Goal: Contribute content

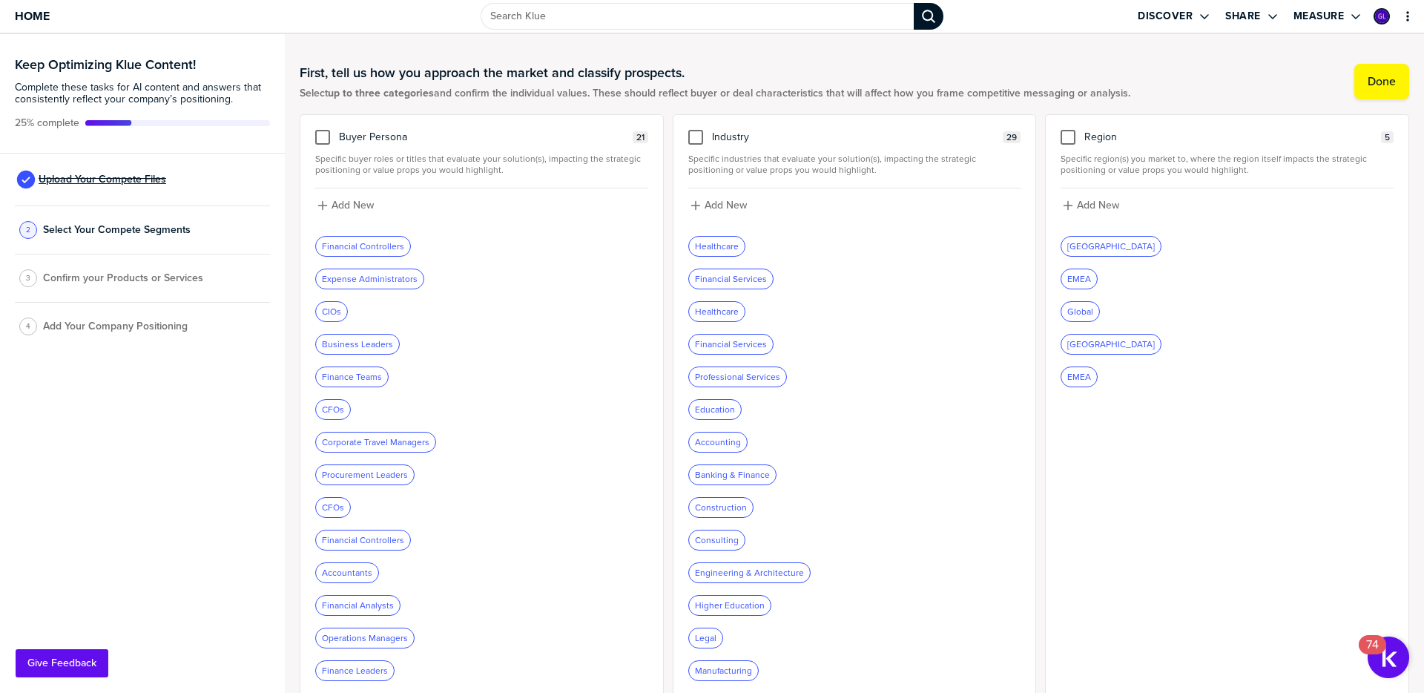
click at [99, 181] on span "Upload Your Compete Files" at bounding box center [103, 180] width 128 height 12
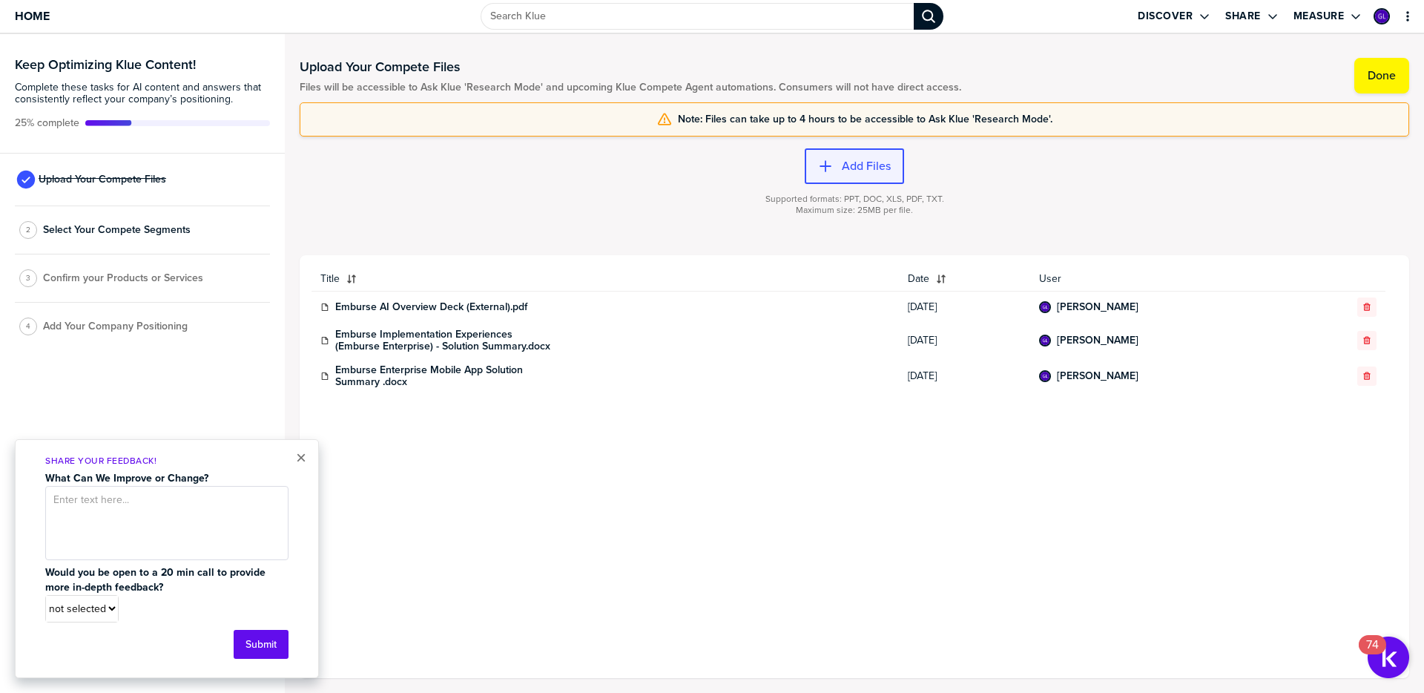
click at [834, 164] on div "button" at bounding box center [837, 166] width 9 height 15
click at [857, 171] on label "Add Files" at bounding box center [866, 166] width 49 height 15
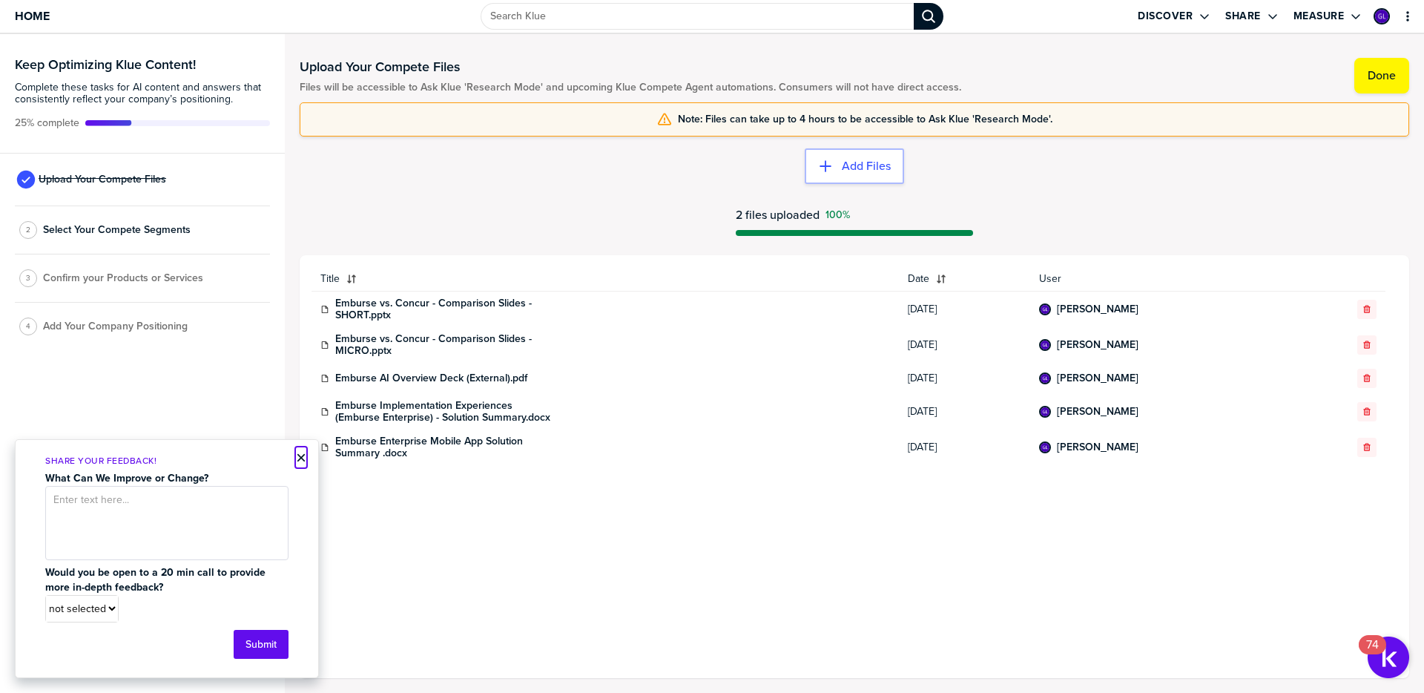
click at [303, 460] on button "×" at bounding box center [301, 458] width 10 height 18
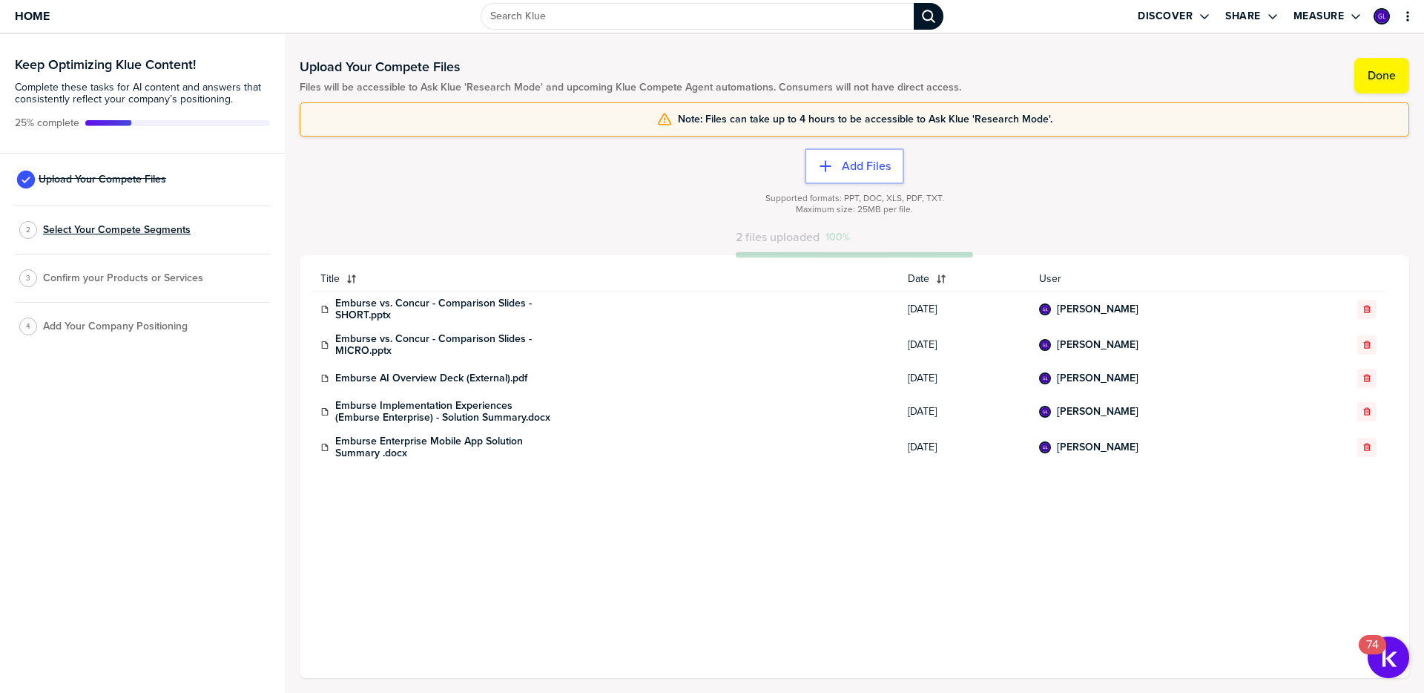
click at [167, 233] on span "Select Your Compete Segments" at bounding box center [117, 230] width 148 height 12
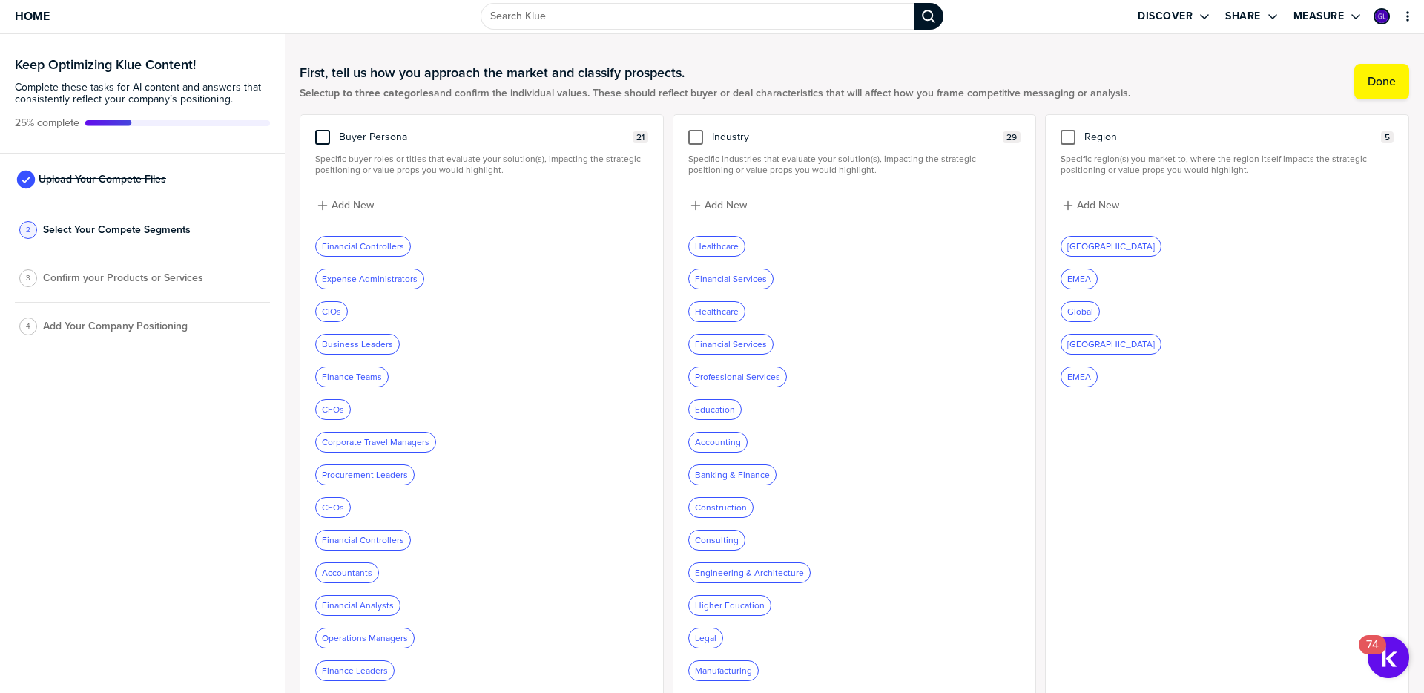
click at [323, 136] on div at bounding box center [322, 137] width 15 height 15
click at [323, 130] on input "checkbox" at bounding box center [323, 130] width 0 height 0
click at [323, 138] on icon at bounding box center [323, 136] width 6 height 5
click at [323, 130] on input "checkbox" at bounding box center [323, 130] width 0 height 0
click at [324, 139] on div at bounding box center [322, 137] width 15 height 15
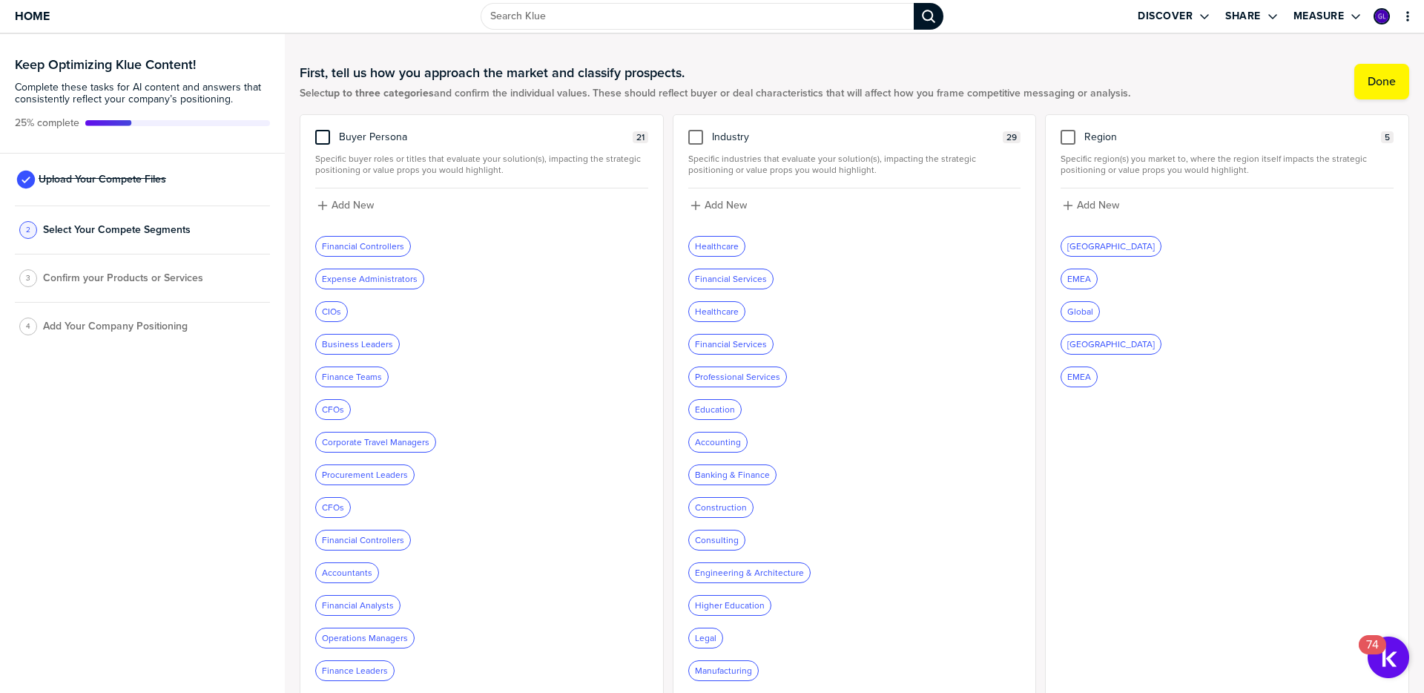
click at [323, 130] on input "checkbox" at bounding box center [323, 130] width 0 height 0
drag, startPoint x: 694, startPoint y: 142, endPoint x: 791, endPoint y: 208, distance: 116.4
click at [694, 142] on div at bounding box center [695, 137] width 15 height 15
click at [696, 130] on input "checkbox" at bounding box center [696, 130] width 0 height 0
click at [1071, 143] on div at bounding box center [1068, 137] width 15 height 15
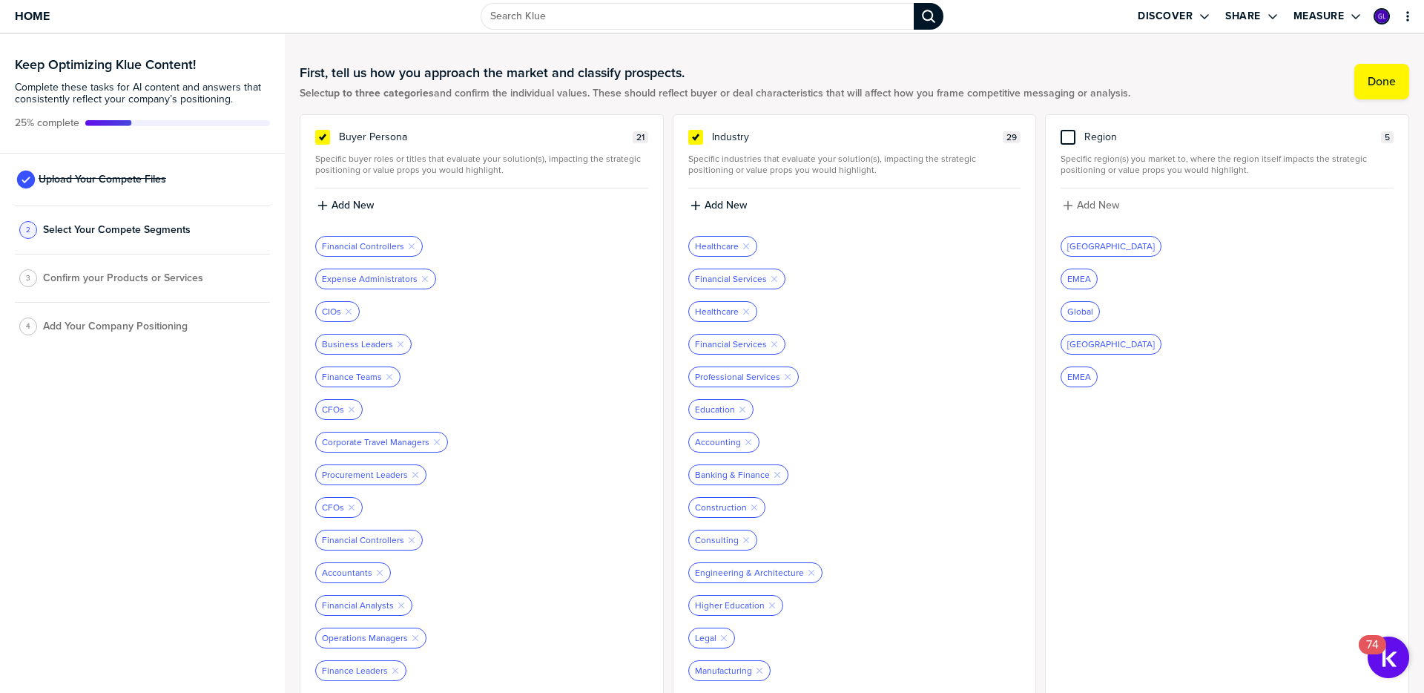
click at [1068, 130] on input "checkbox" at bounding box center [1068, 130] width 0 height 0
click at [1084, 205] on label "Add New" at bounding box center [1098, 205] width 42 height 13
click at [1160, 214] on input at bounding box center [1227, 210] width 333 height 27
type input "APAC"
click at [1072, 140] on icon at bounding box center [1068, 137] width 12 height 12
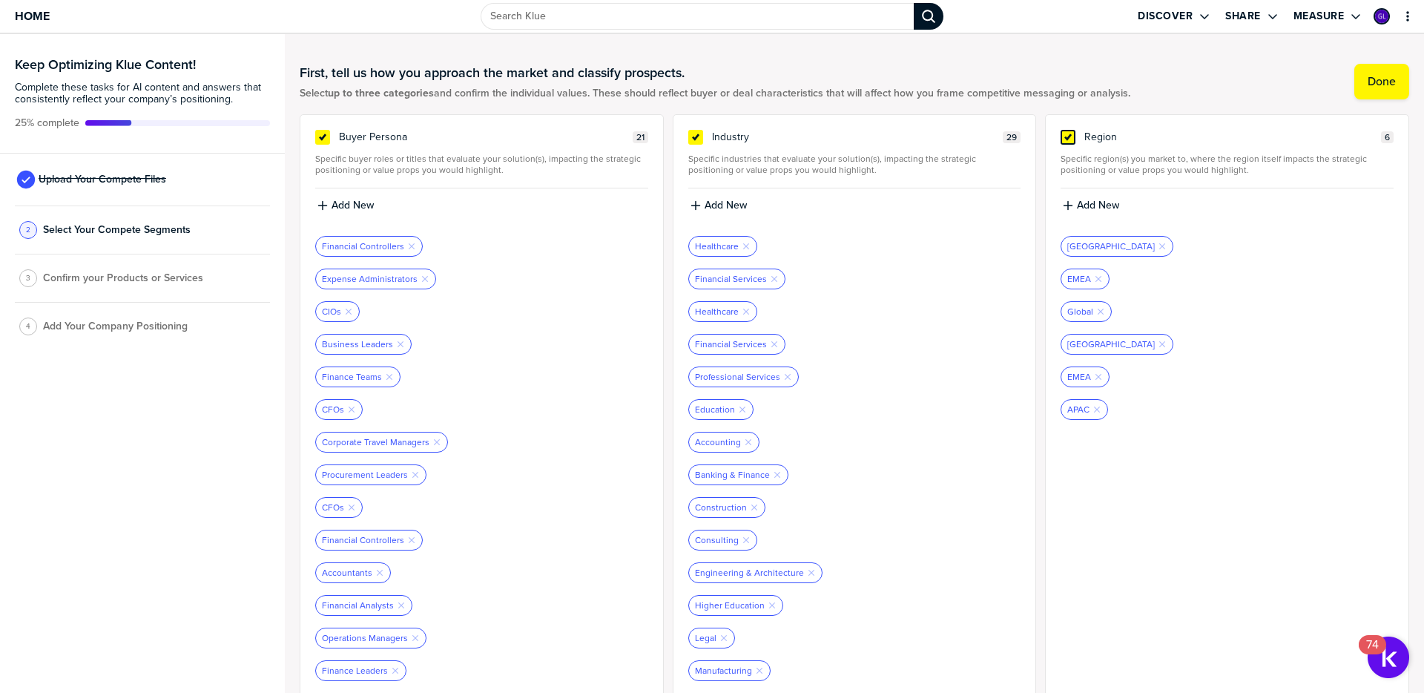
click at [1068, 130] on input "checkbox" at bounding box center [1068, 130] width 0 height 0
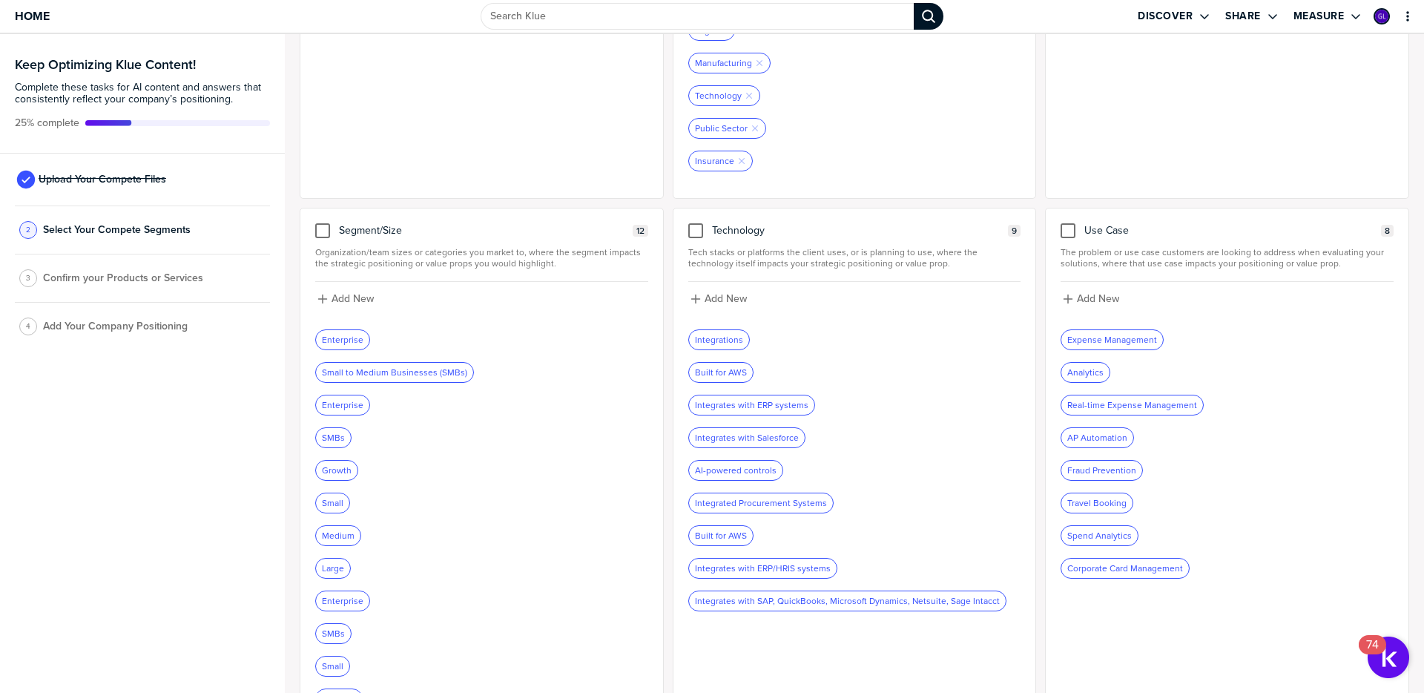
scroll to position [1043, 0]
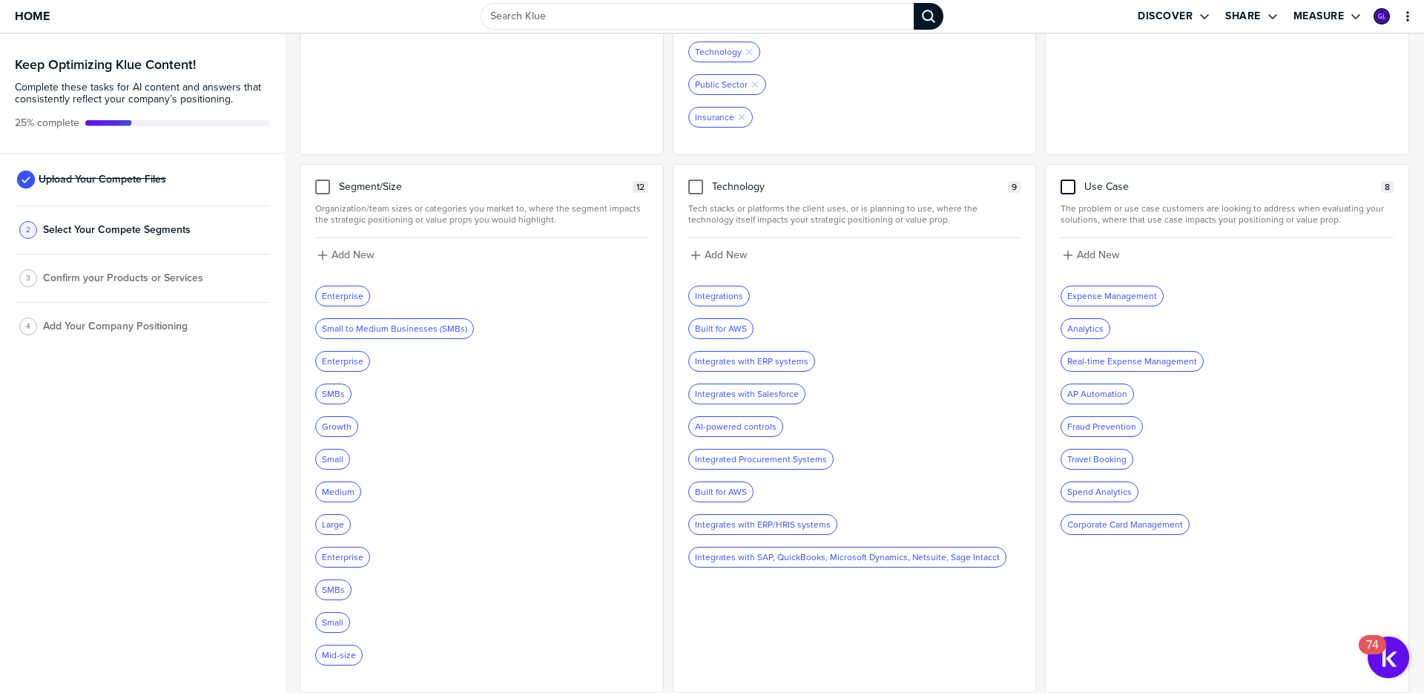
click at [1069, 192] on div at bounding box center [1068, 186] width 15 height 15
click at [1068, 179] on input "checkbox" at bounding box center [1068, 179] width 0 height 0
click at [1092, 259] on label "Add New" at bounding box center [1098, 254] width 42 height 13
click at [1171, 259] on input at bounding box center [1227, 260] width 333 height 27
type input "Travel & Expense Management"
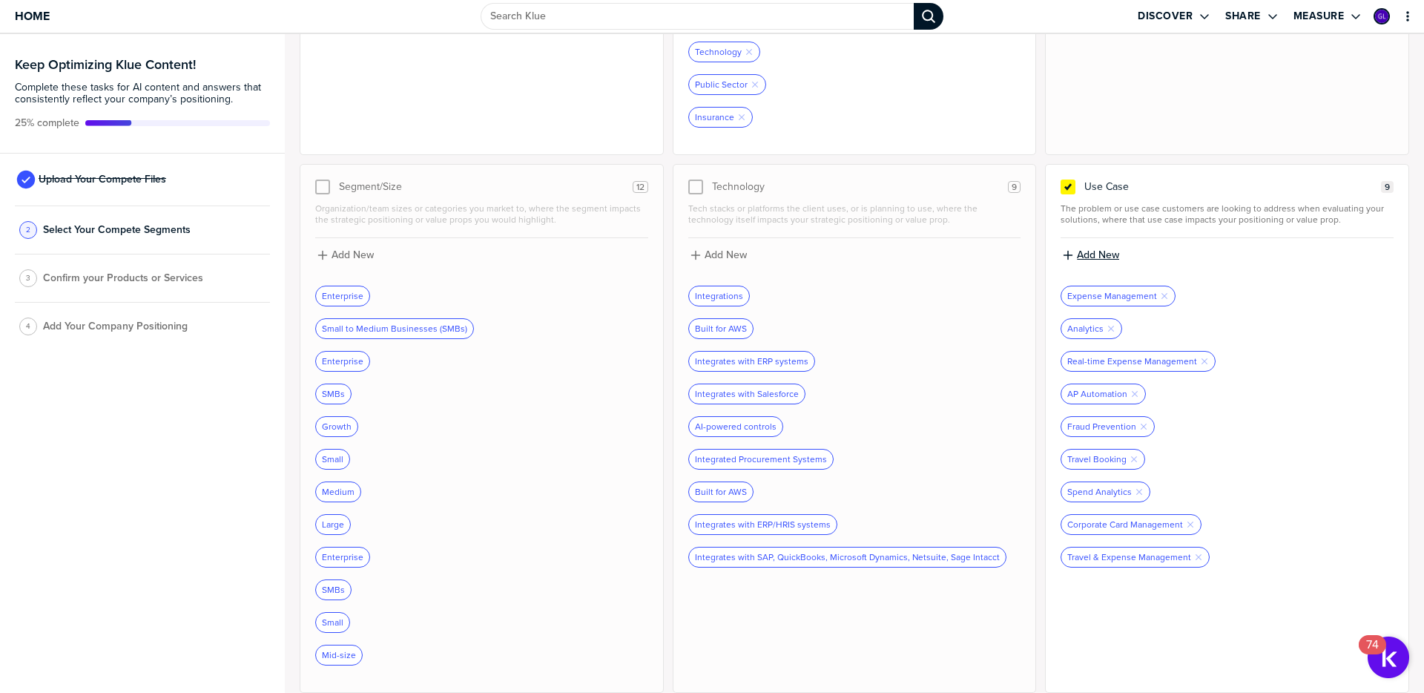
click at [1101, 255] on label "Add New" at bounding box center [1098, 254] width 42 height 13
click at [1151, 268] on input at bounding box center [1227, 260] width 333 height 27
type input "Corporate Travel Management"
click at [1106, 256] on label "Add New" at bounding box center [1098, 254] width 42 height 13
click at [1140, 261] on input at bounding box center [1227, 260] width 333 height 27
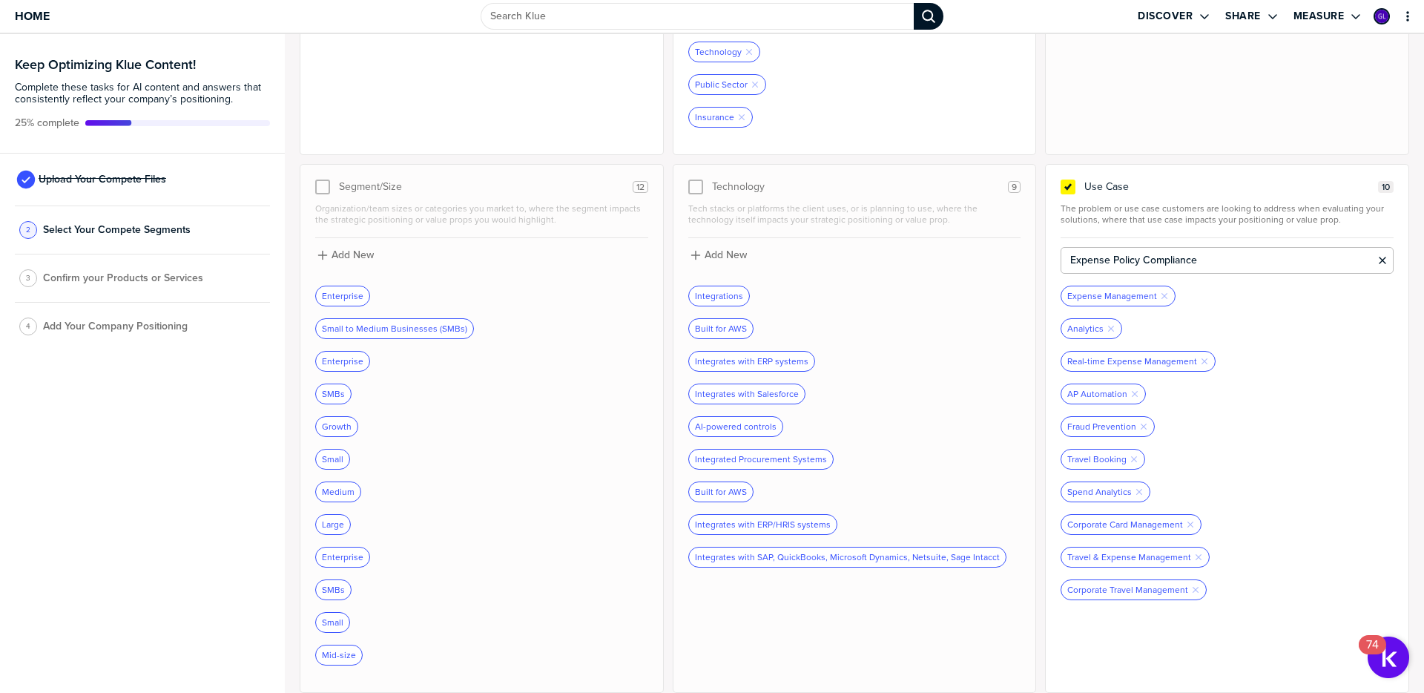
type input "Expense Policy Compliance"
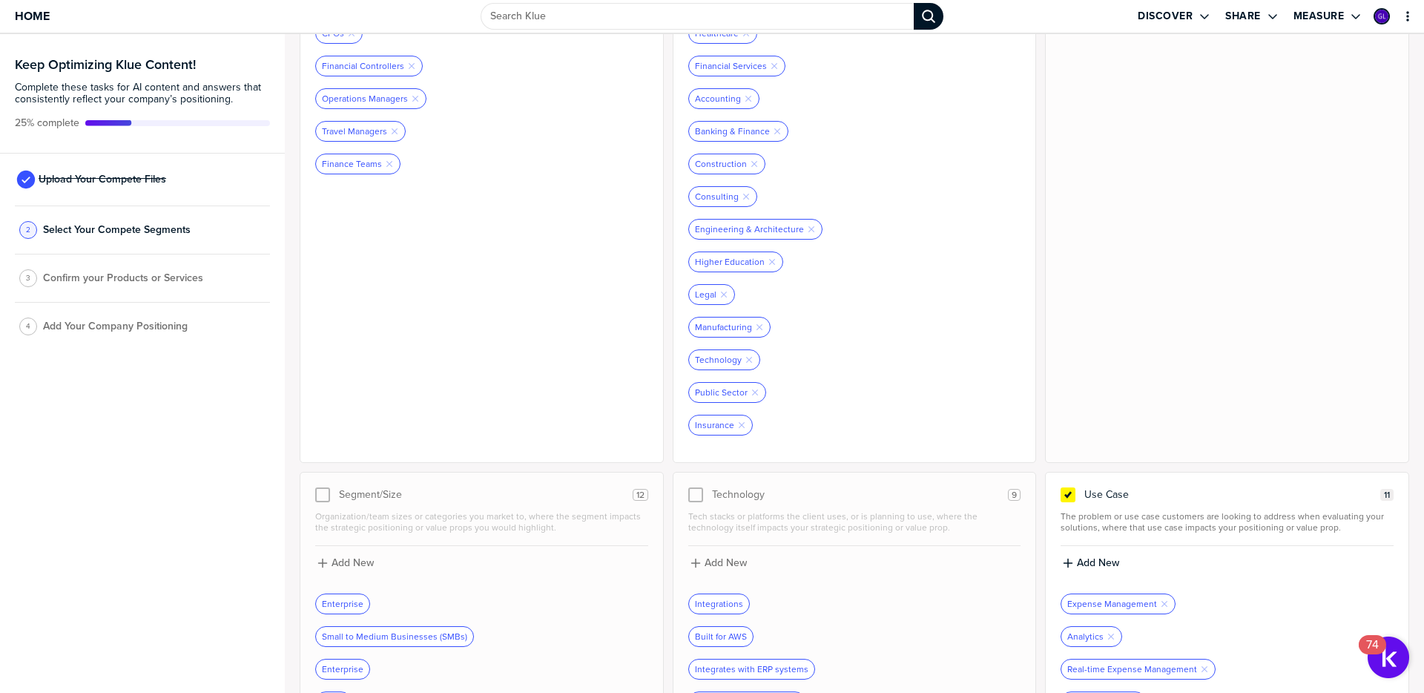
scroll to position [0, 0]
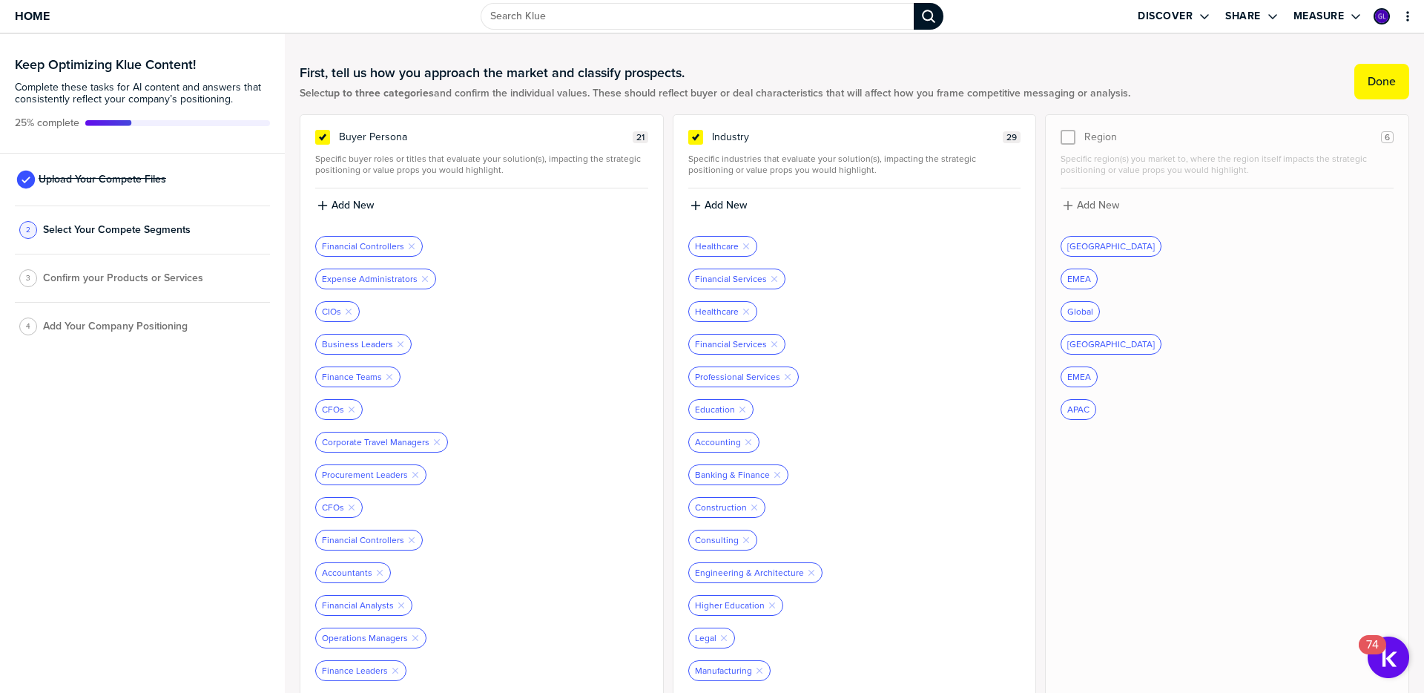
click at [1369, 83] on label "Done" at bounding box center [1382, 81] width 28 height 15
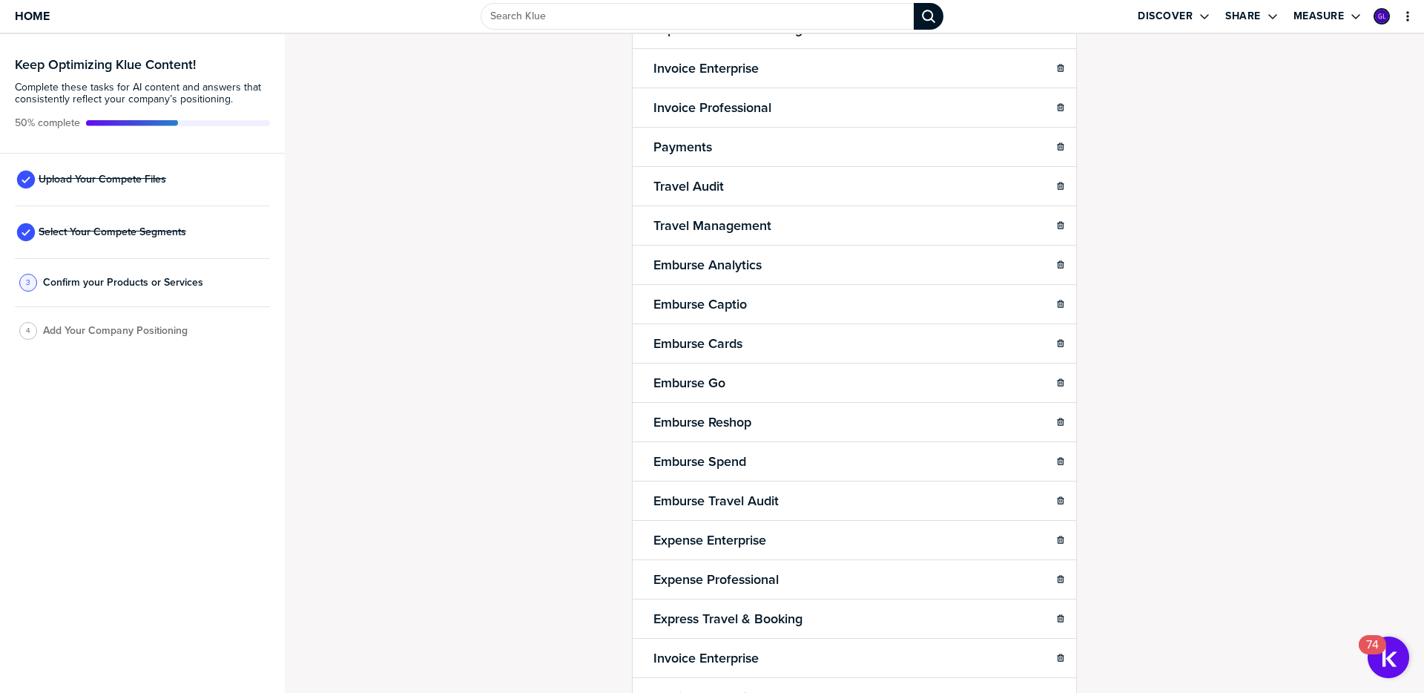
scroll to position [692, 0]
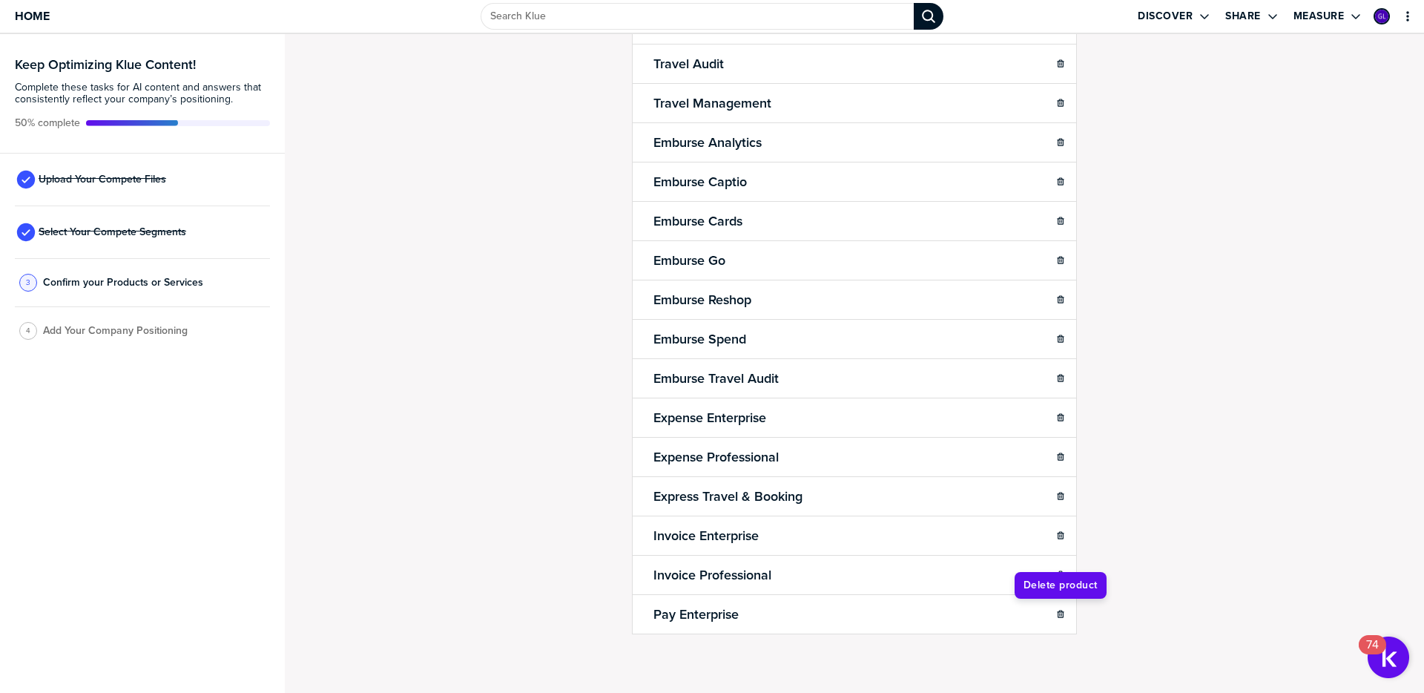
drag, startPoint x: 1061, startPoint y: 613, endPoint x: 484, endPoint y: 513, distance: 584.8
click at [1060, 613] on icon "button" at bounding box center [1060, 614] width 9 height 9
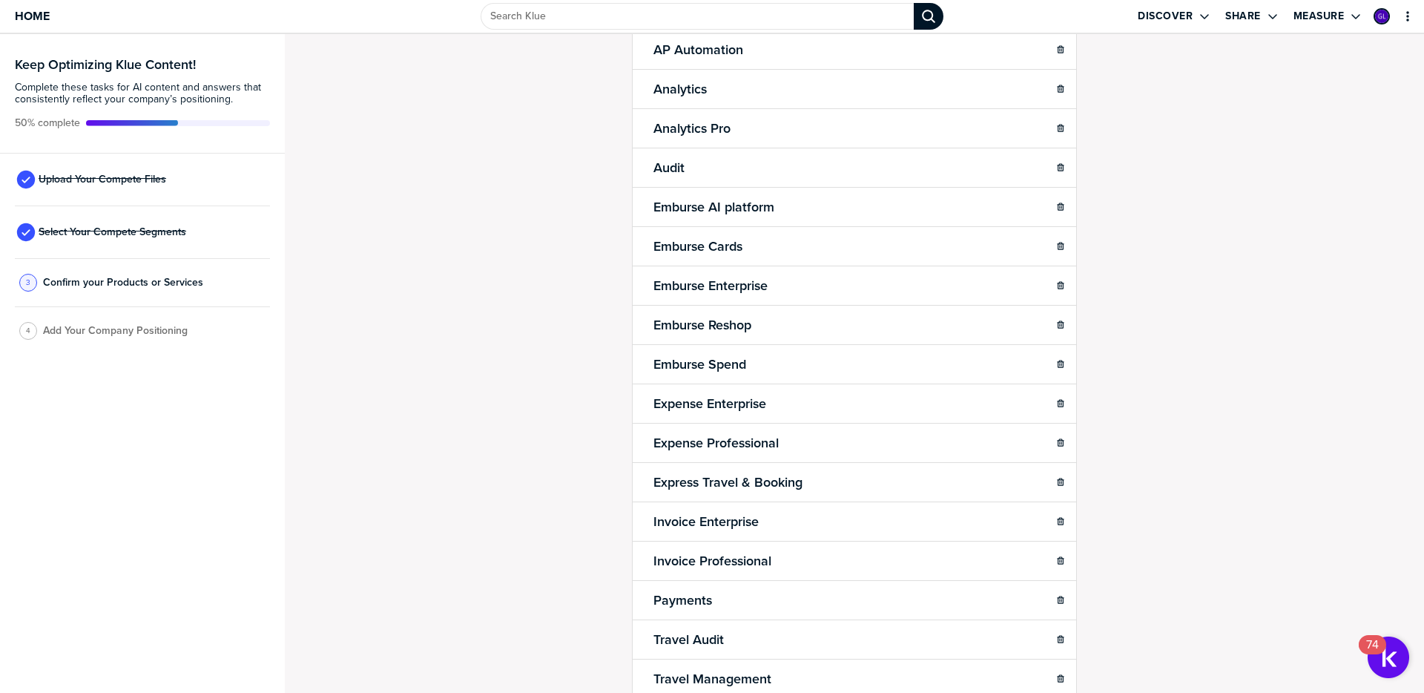
scroll to position [116, 0]
click at [884, 214] on body "Home Discover Share Measure Keep Optimizing Klue Content! Complete these tasks …" at bounding box center [712, 346] width 1424 height 693
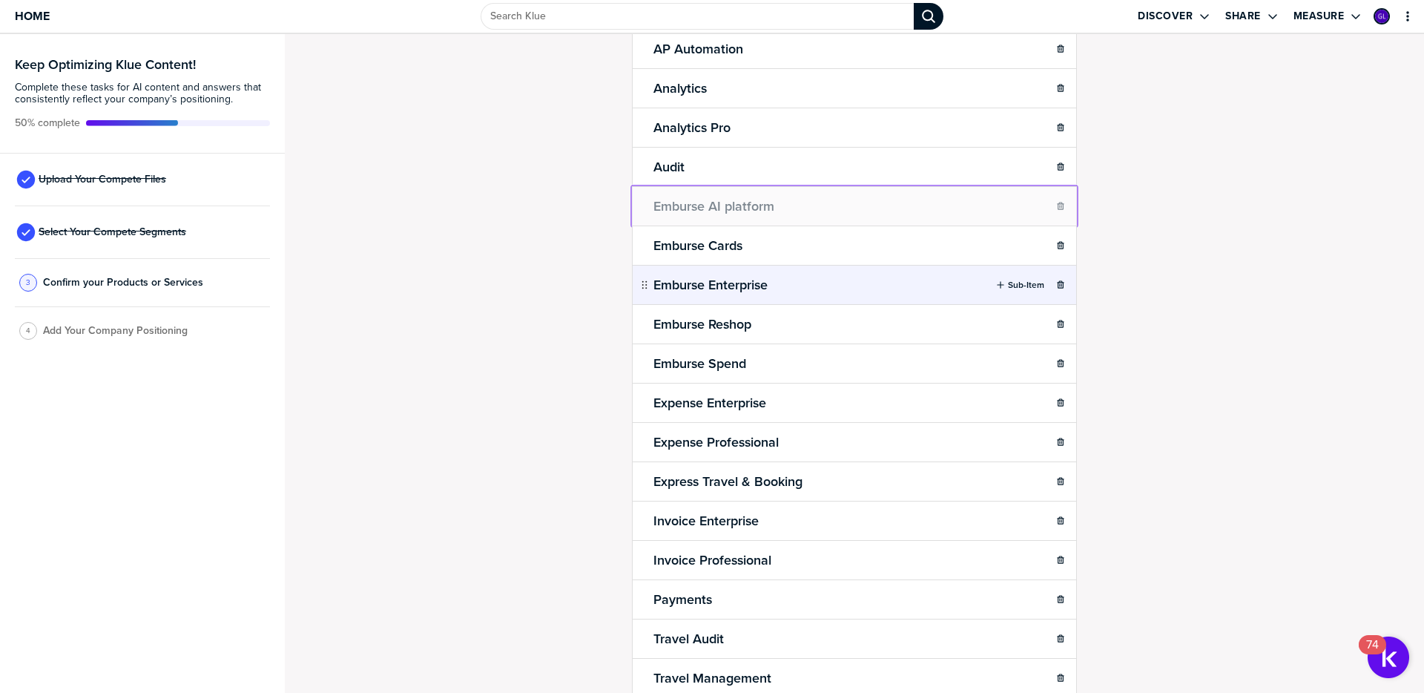
drag, startPoint x: 863, startPoint y: 210, endPoint x: 667, endPoint y: 270, distance: 204.8
click at [842, 208] on body "Home Discover Share Measure Keep Optimizing Klue Content! Complete these tasks …" at bounding box center [712, 346] width 1424 height 693
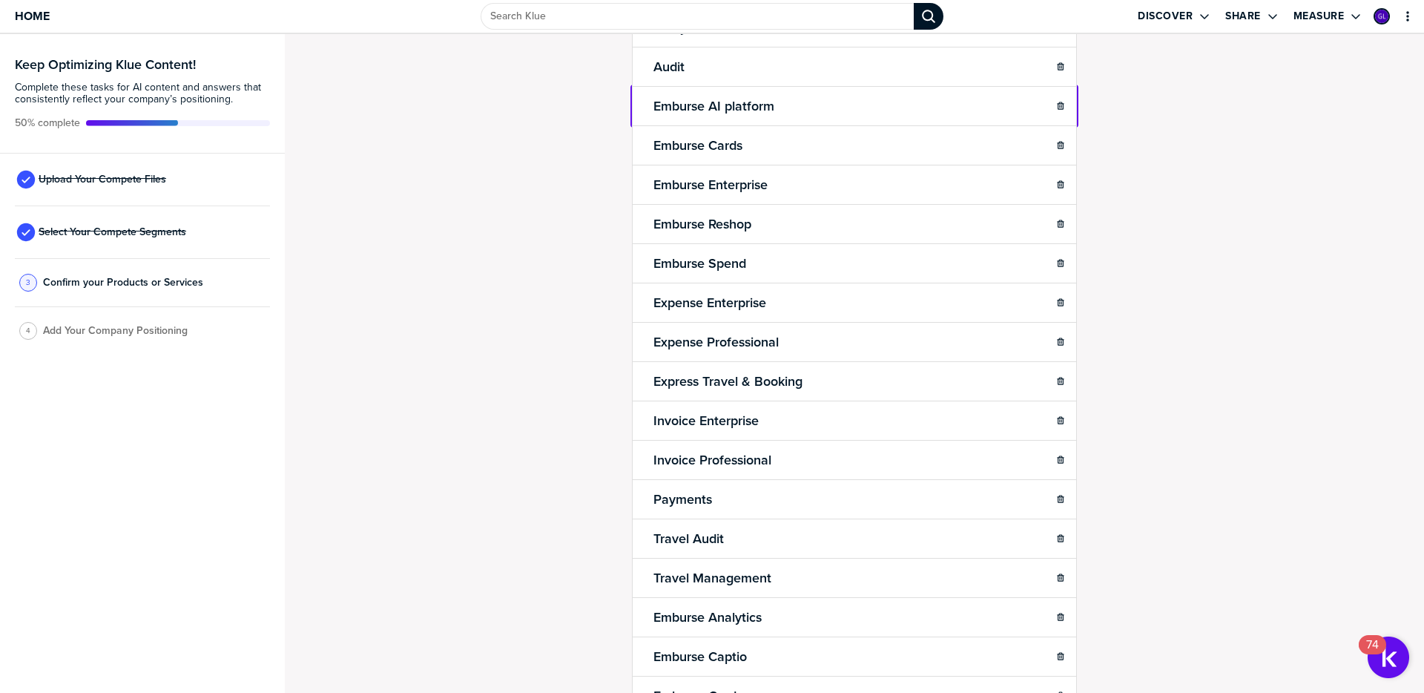
scroll to position [382, 0]
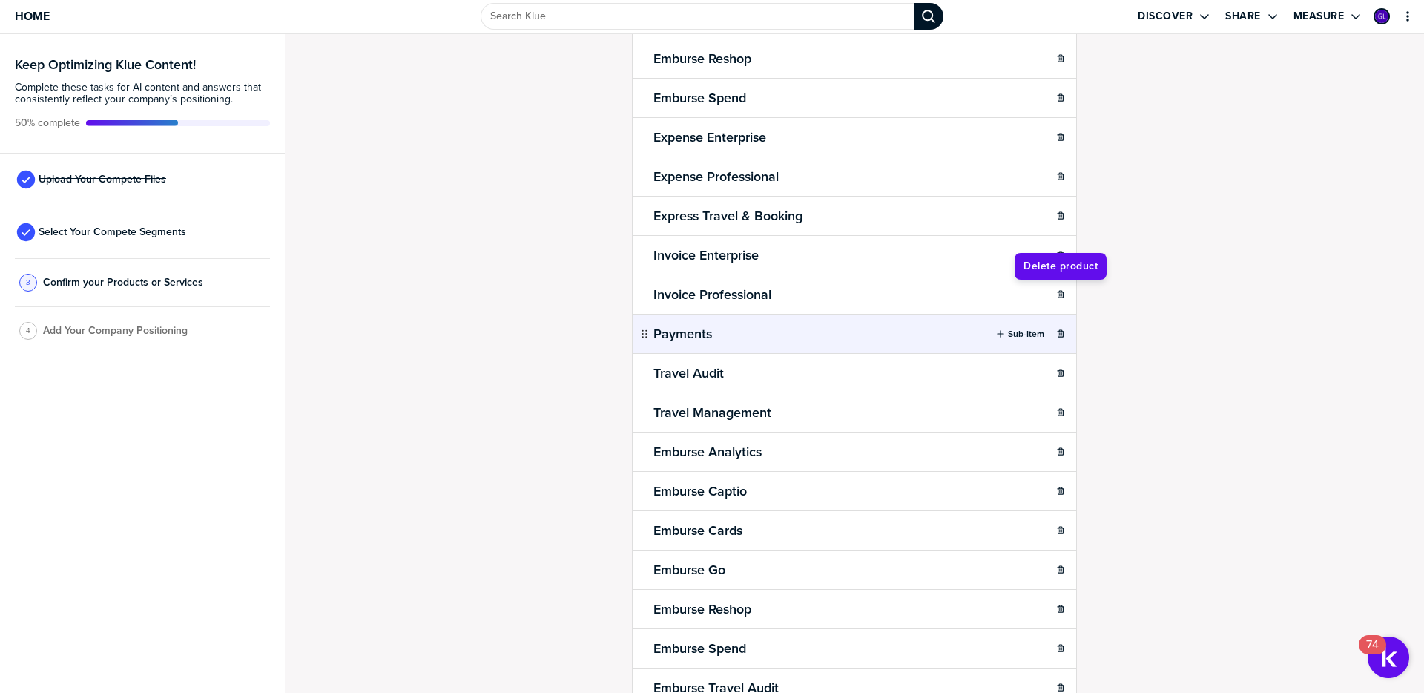
drag, startPoint x: 1062, startPoint y: 296, endPoint x: 740, endPoint y: 322, distance: 322.9
click at [1062, 296] on icon "button" at bounding box center [1060, 294] width 9 height 9
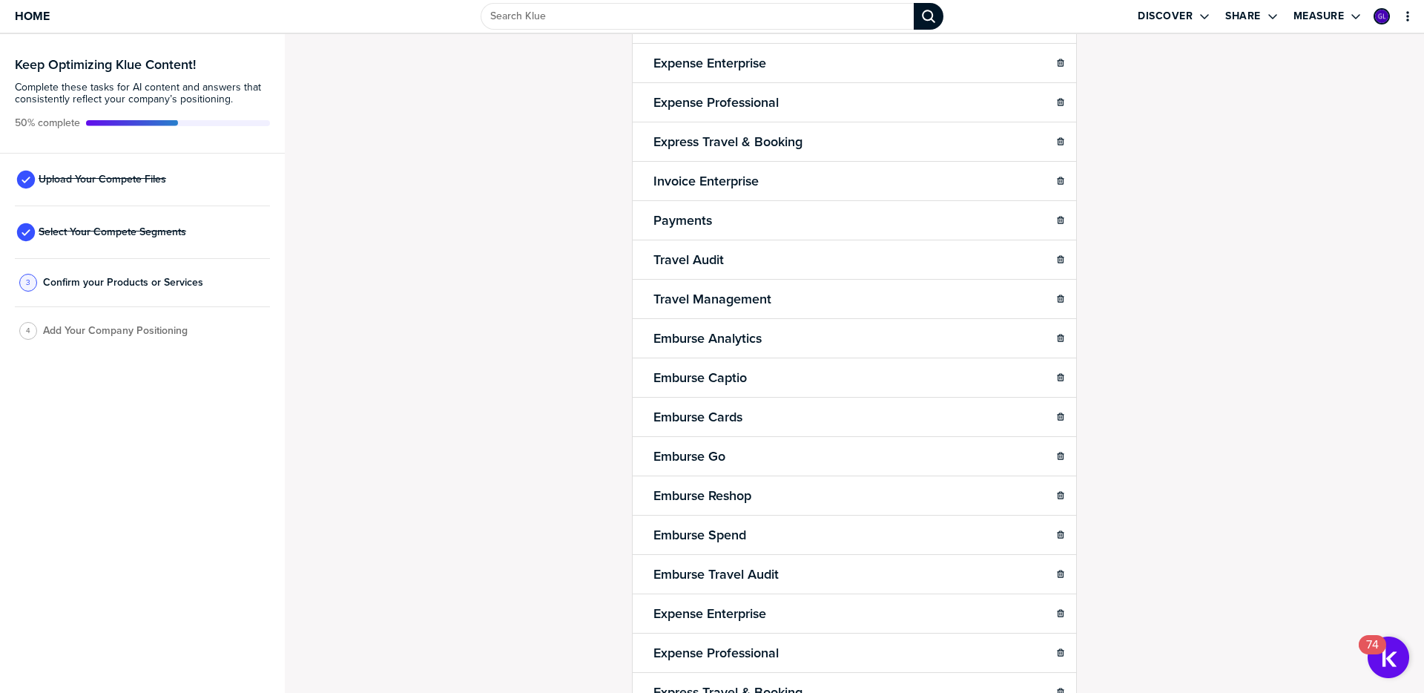
scroll to position [530, 0]
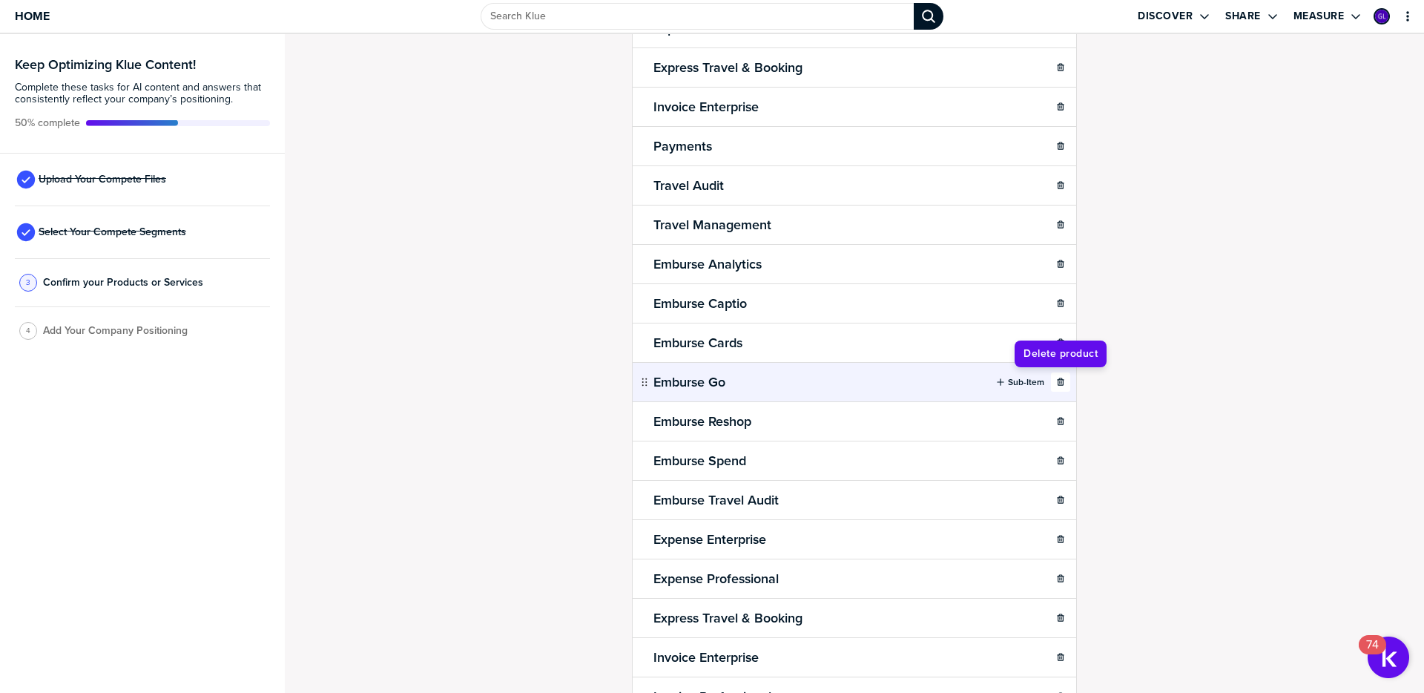
click at [1061, 388] on button "button" at bounding box center [1060, 381] width 19 height 19
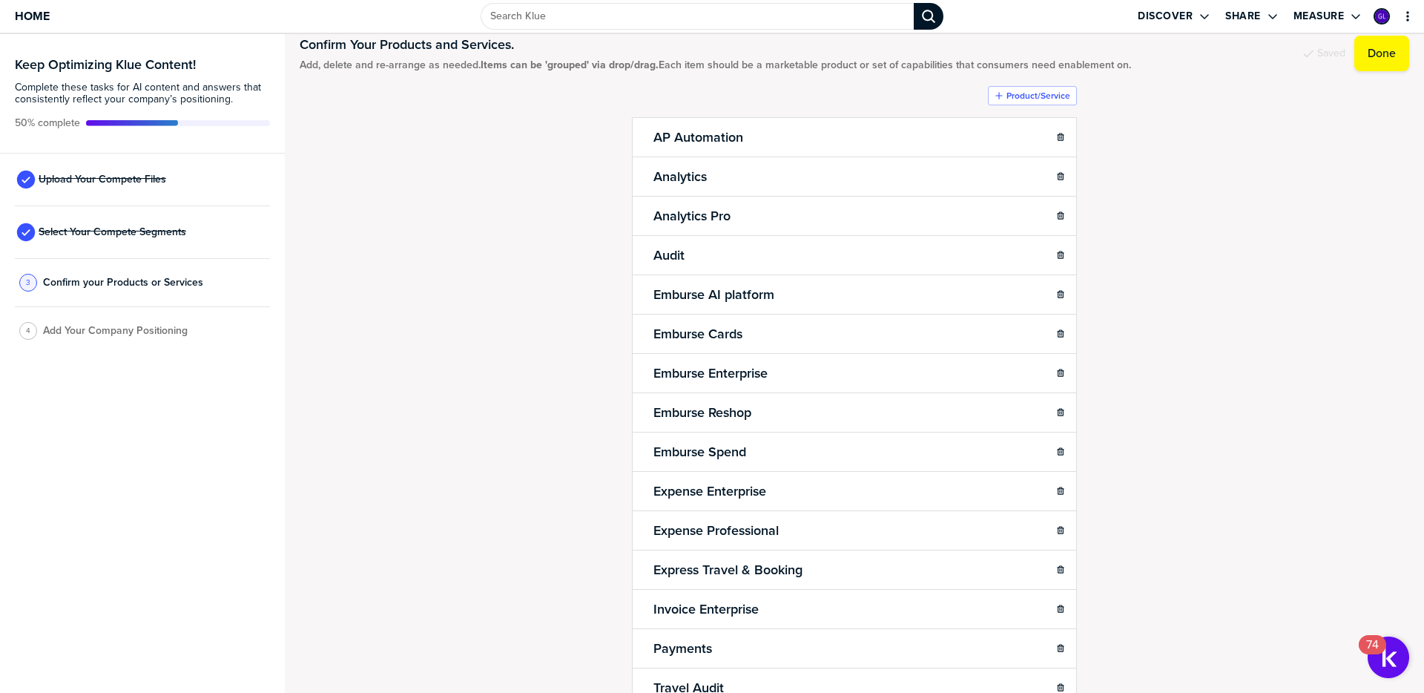
scroll to position [0, 0]
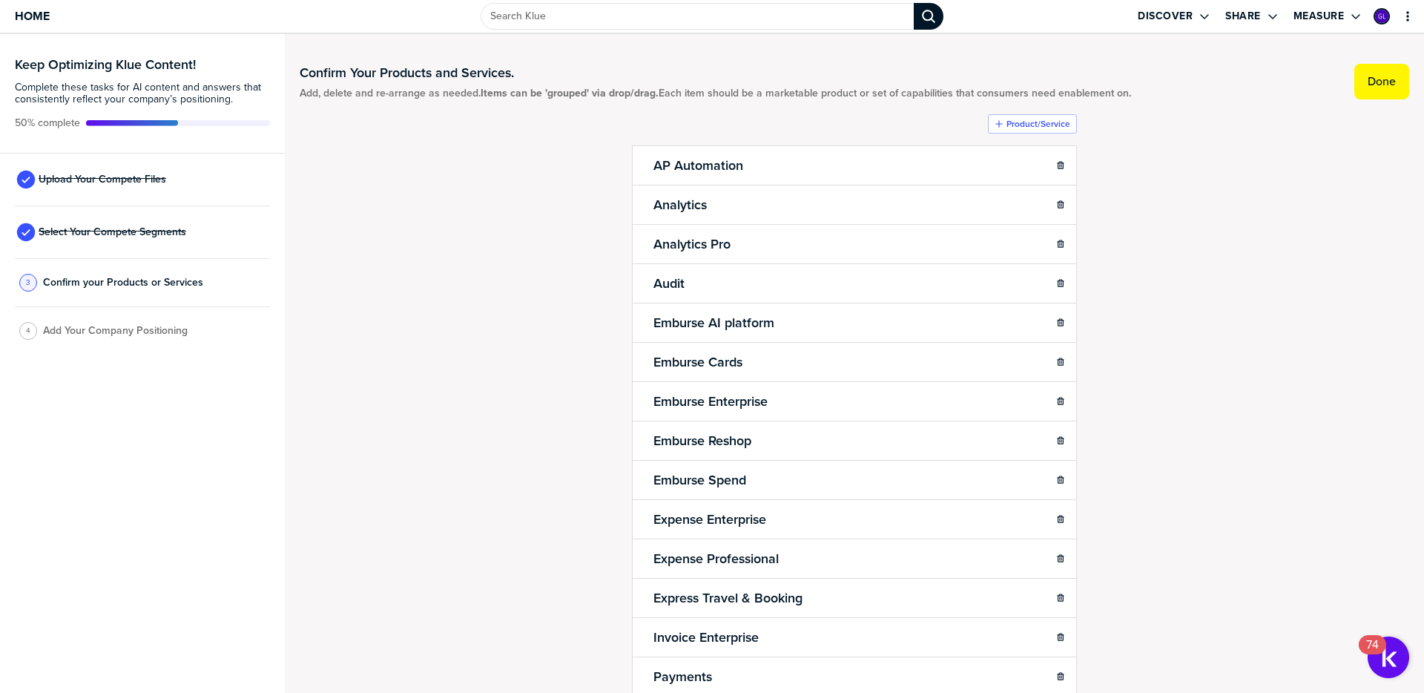
drag, startPoint x: 1371, startPoint y: 92, endPoint x: 1213, endPoint y: 165, distance: 173.9
click at [1371, 92] on button "Done" at bounding box center [1381, 82] width 55 height 36
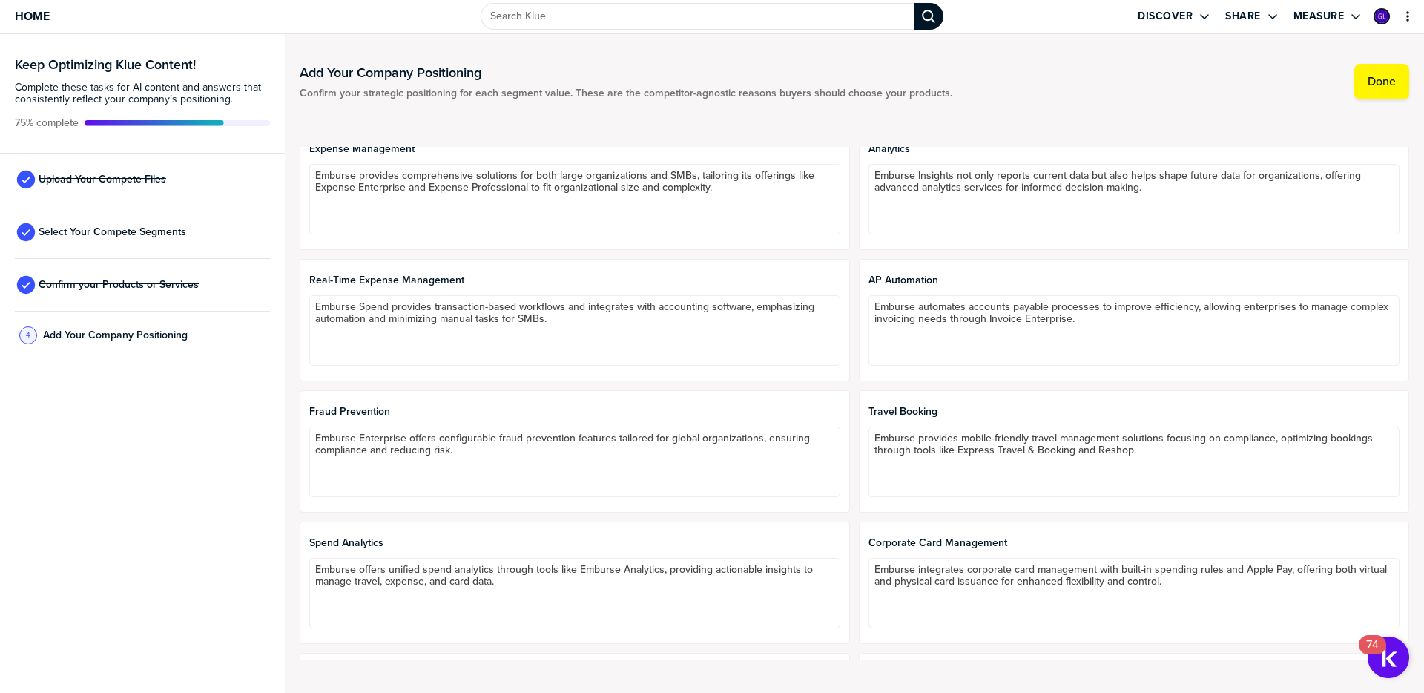
scroll to position [3642, 0]
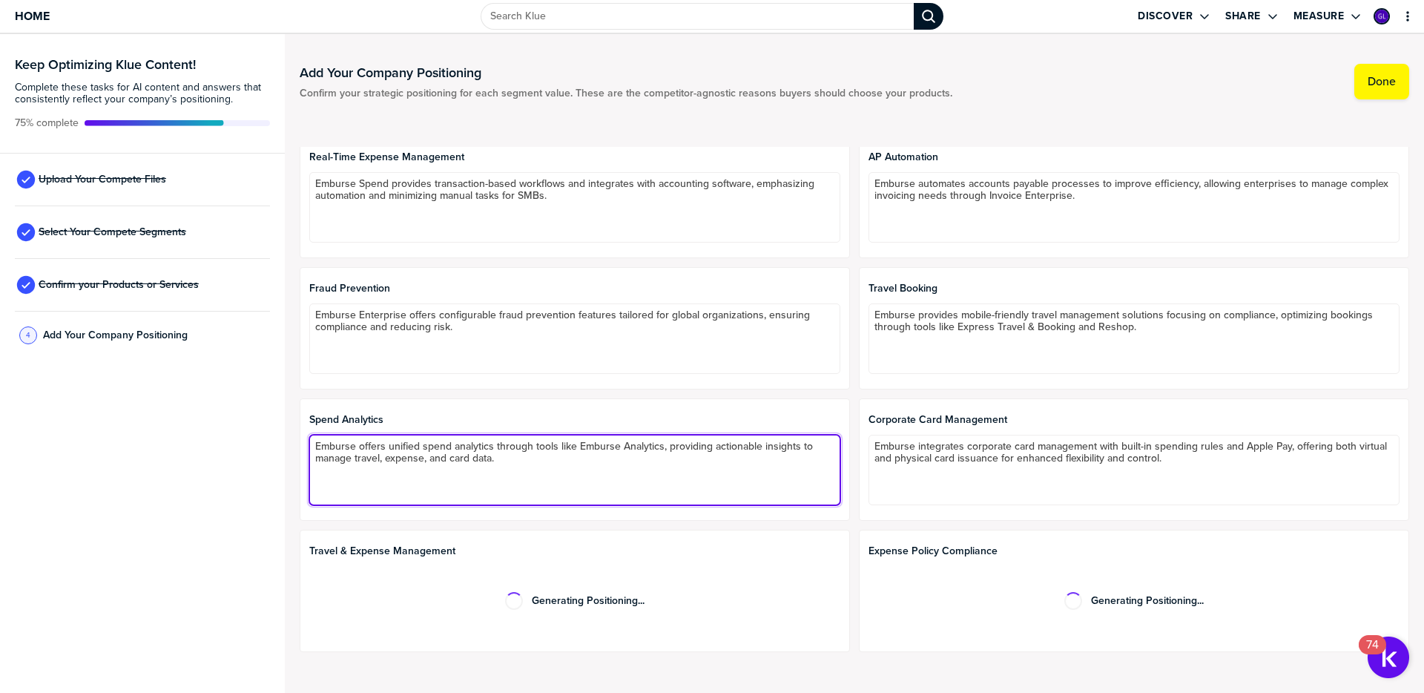
click at [426, 460] on textarea "Emburse offers unified spend analytics through tools like Emburse Analytics, pr…" at bounding box center [574, 470] width 531 height 70
click at [535, 462] on textarea "Emburse offers unified spend analytics through tools like Emburse Analytics, pr…" at bounding box center [574, 470] width 531 height 70
type textarea "Emburse offers unified spend analytics through tools like Emburse Analytics, pr…"
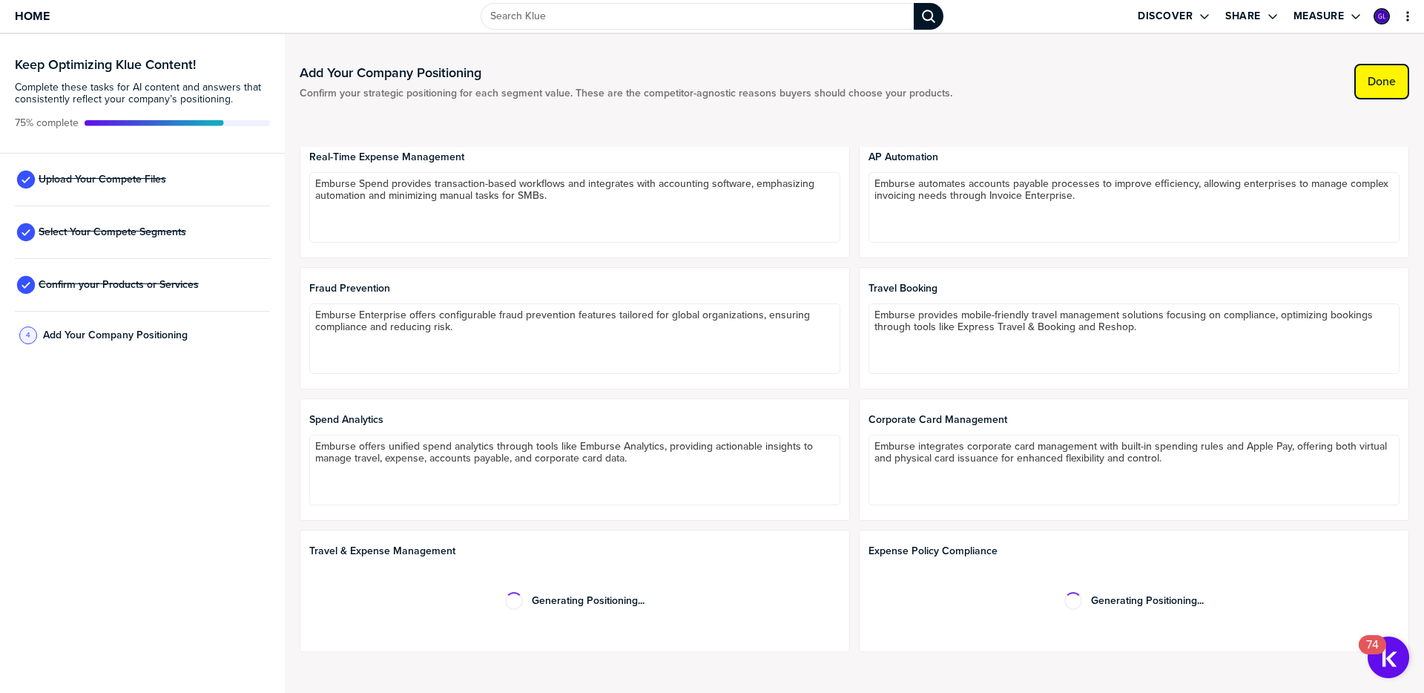
click at [1390, 86] on label "Done" at bounding box center [1382, 81] width 28 height 15
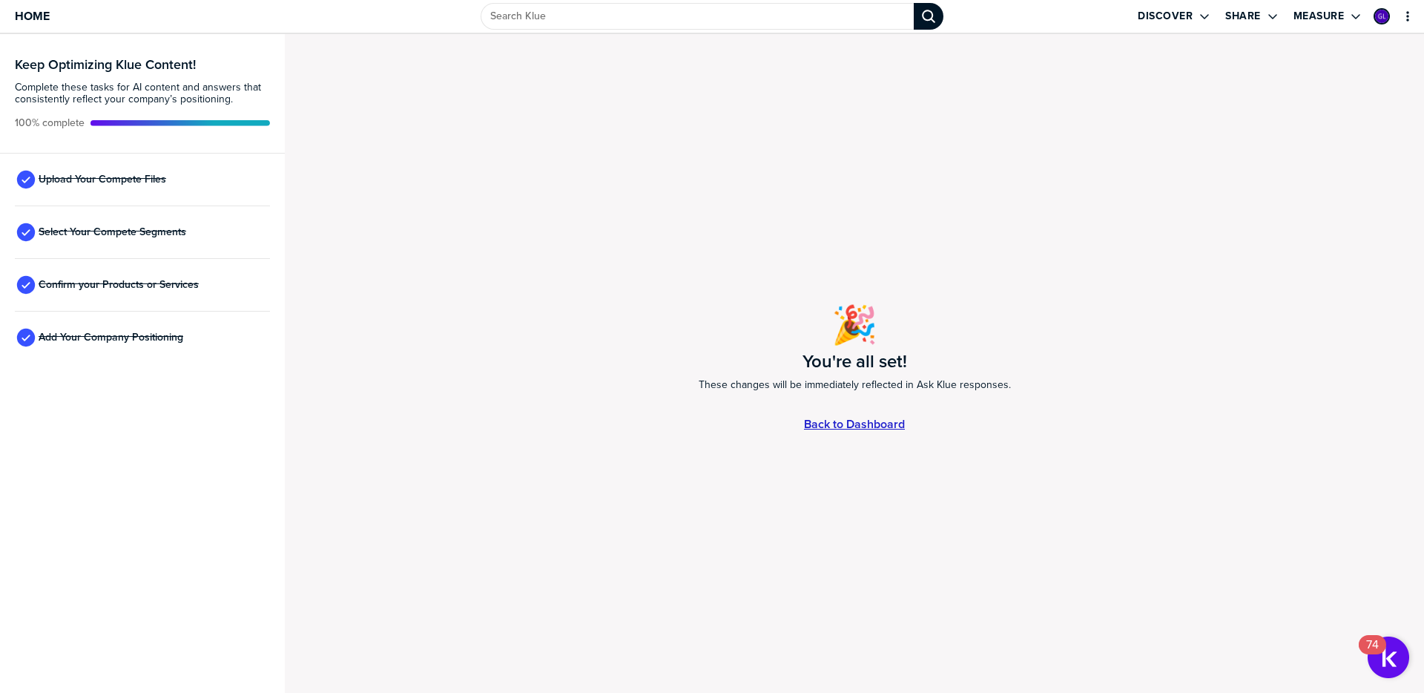
click at [878, 426] on link "Back to Dashboard" at bounding box center [854, 424] width 101 height 13
